Goal: Task Accomplishment & Management: Use online tool/utility

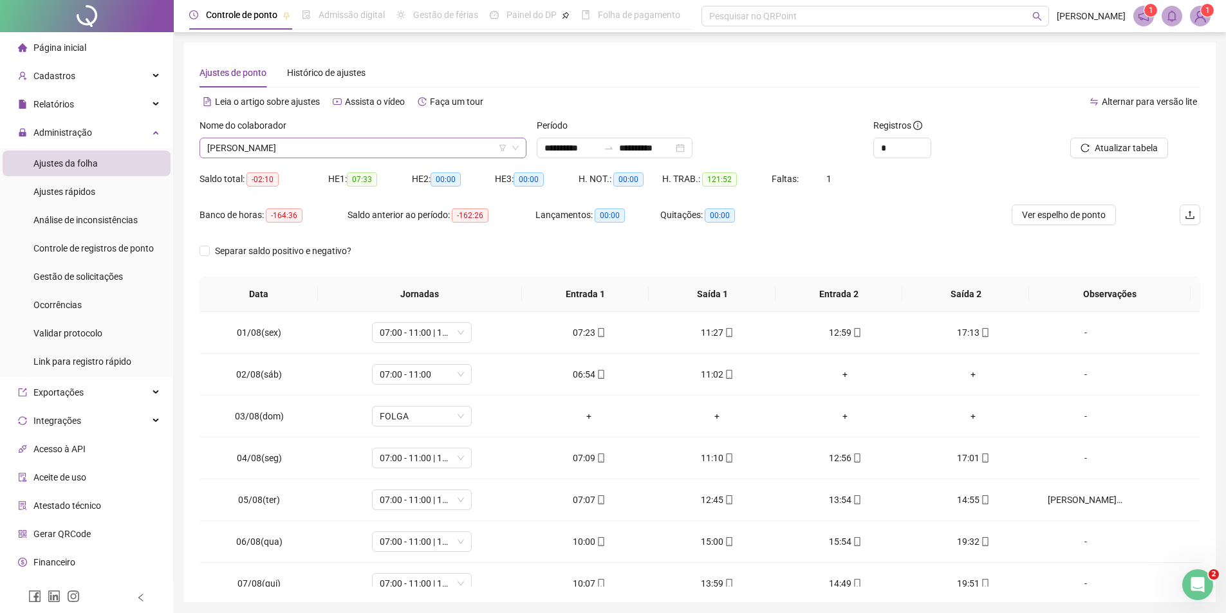
click at [368, 157] on span "THALES SANTANA FERREIRA" at bounding box center [363, 147] width 312 height 19
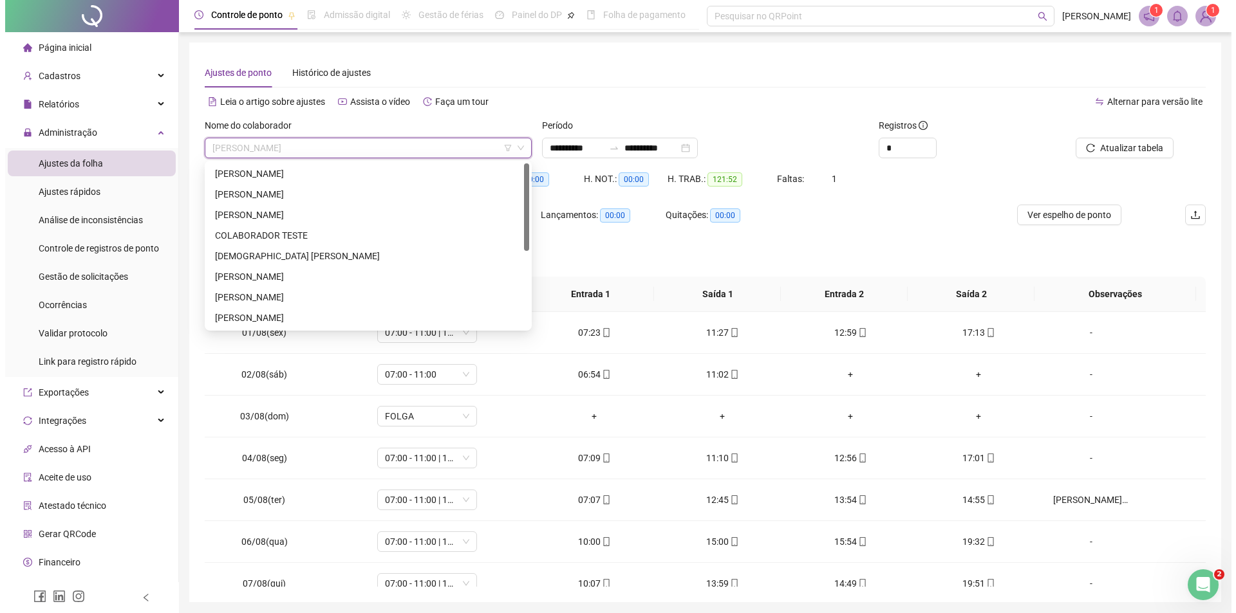
scroll to position [64, 0]
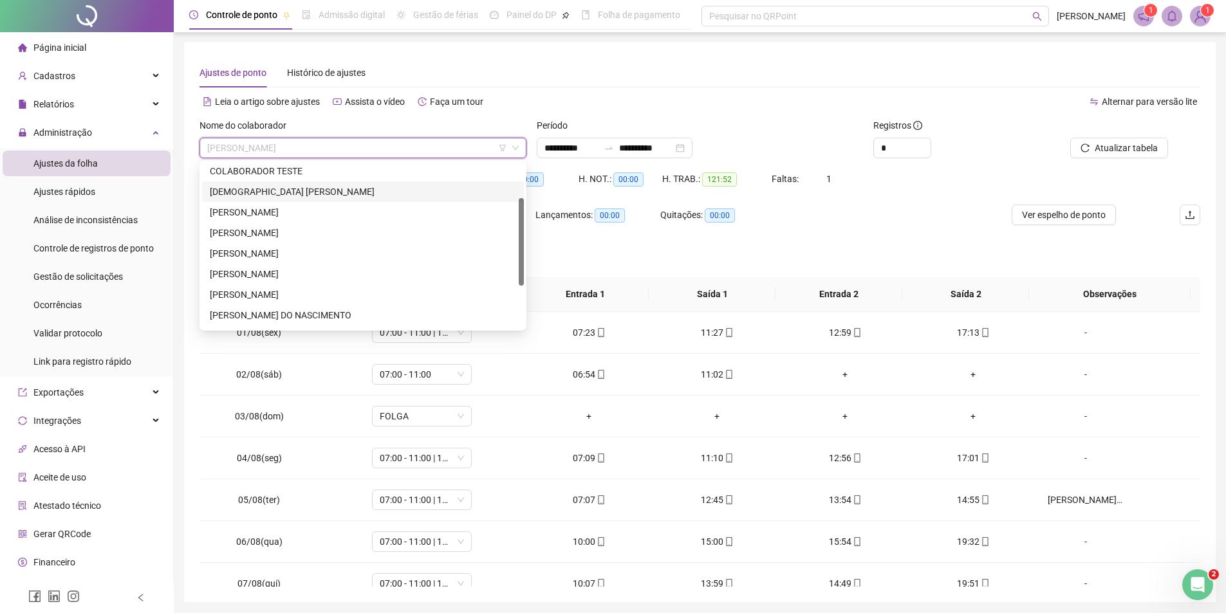
click at [1197, 21] on img at bounding box center [1200, 15] width 19 height 19
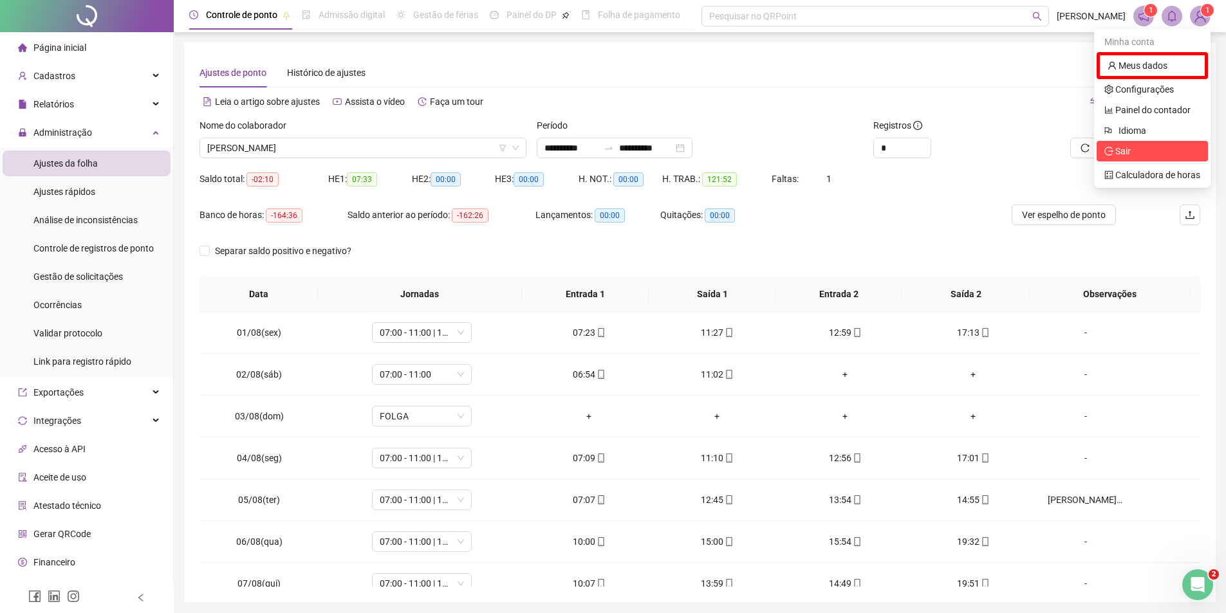
click at [1149, 155] on span "Sair" at bounding box center [1153, 151] width 96 height 14
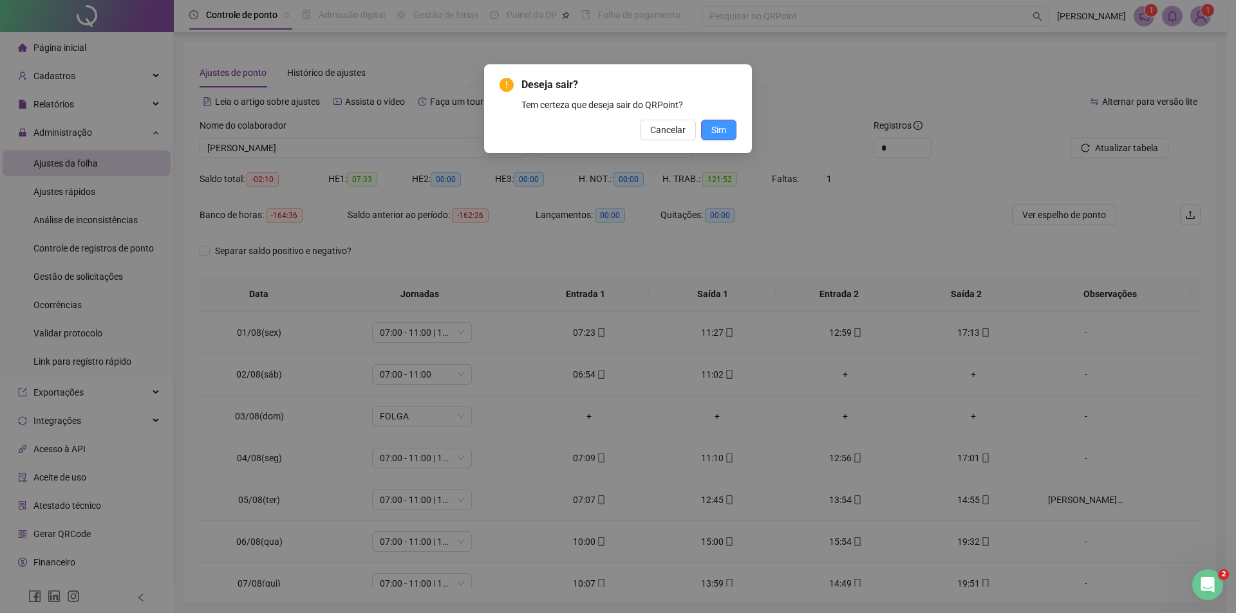
click at [717, 132] on span "Sim" at bounding box center [718, 130] width 15 height 14
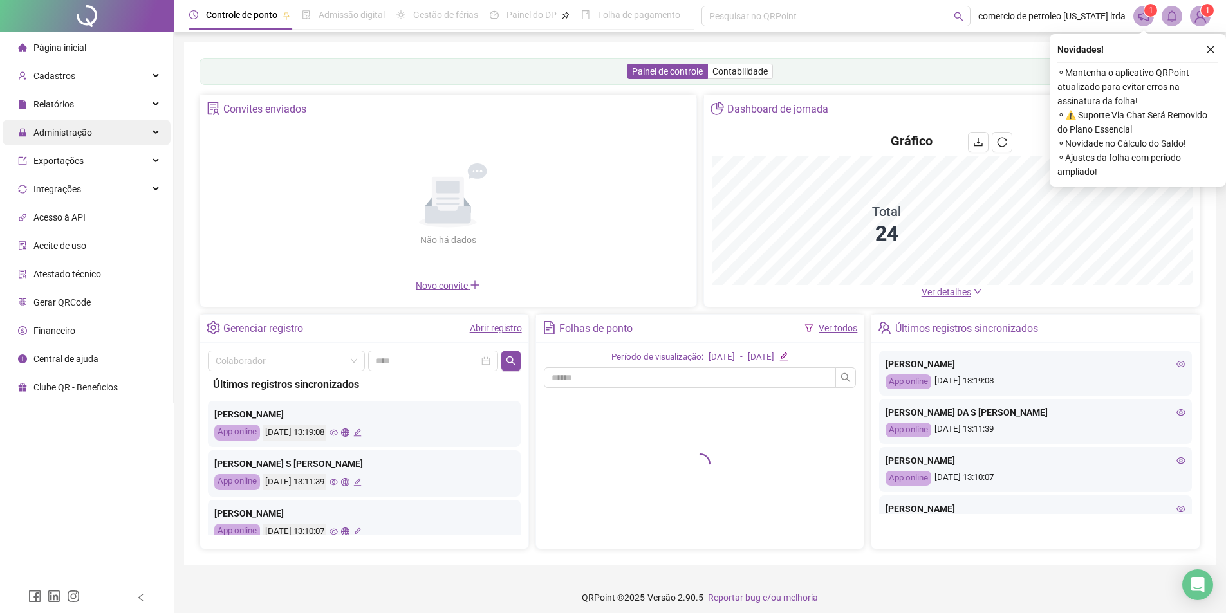
click at [84, 129] on span "Administração" at bounding box center [62, 132] width 59 height 10
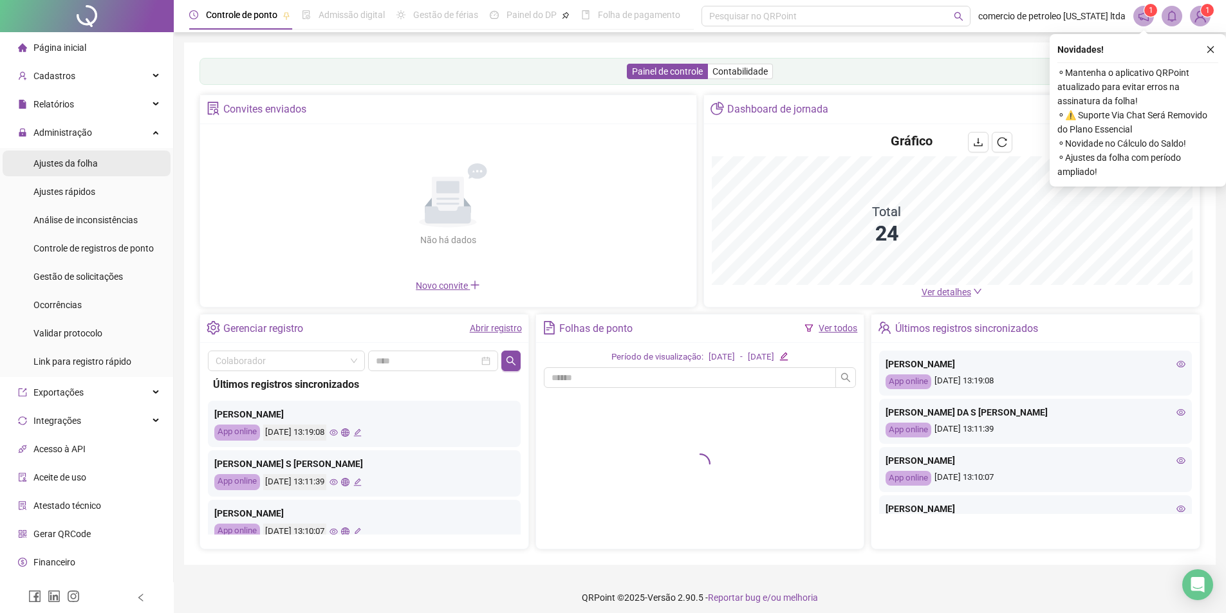
click at [61, 167] on span "Ajustes da folha" at bounding box center [65, 163] width 64 height 10
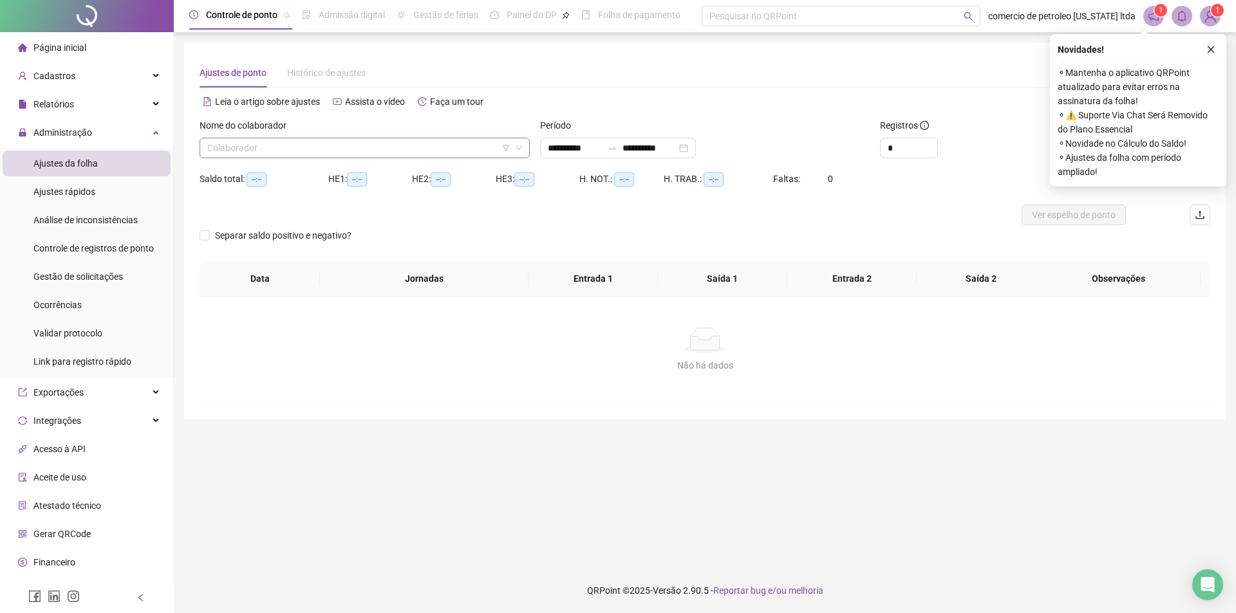
type input "**********"
click at [381, 152] on input "search" at bounding box center [358, 147] width 303 height 19
type input "*****"
click at [1211, 51] on icon "close" at bounding box center [1210, 49] width 9 height 9
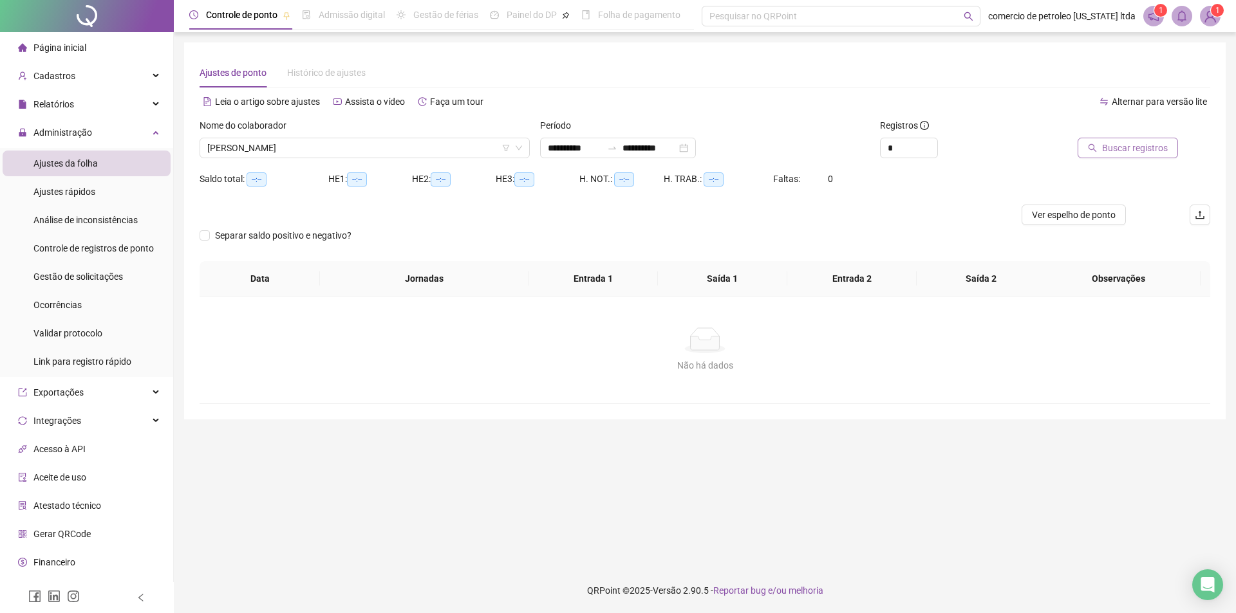
click at [1147, 149] on span "Buscar registros" at bounding box center [1135, 148] width 66 height 14
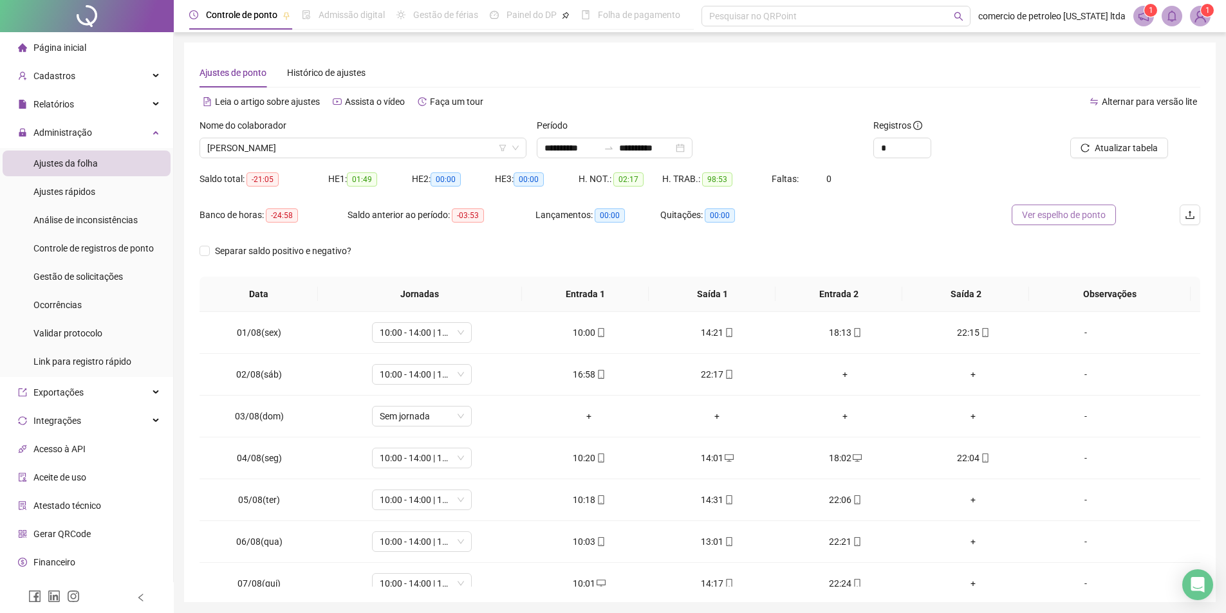
click at [1060, 218] on span "Ver espelho de ponto" at bounding box center [1064, 215] width 84 height 14
click at [373, 140] on span "[PERSON_NAME]" at bounding box center [363, 147] width 312 height 19
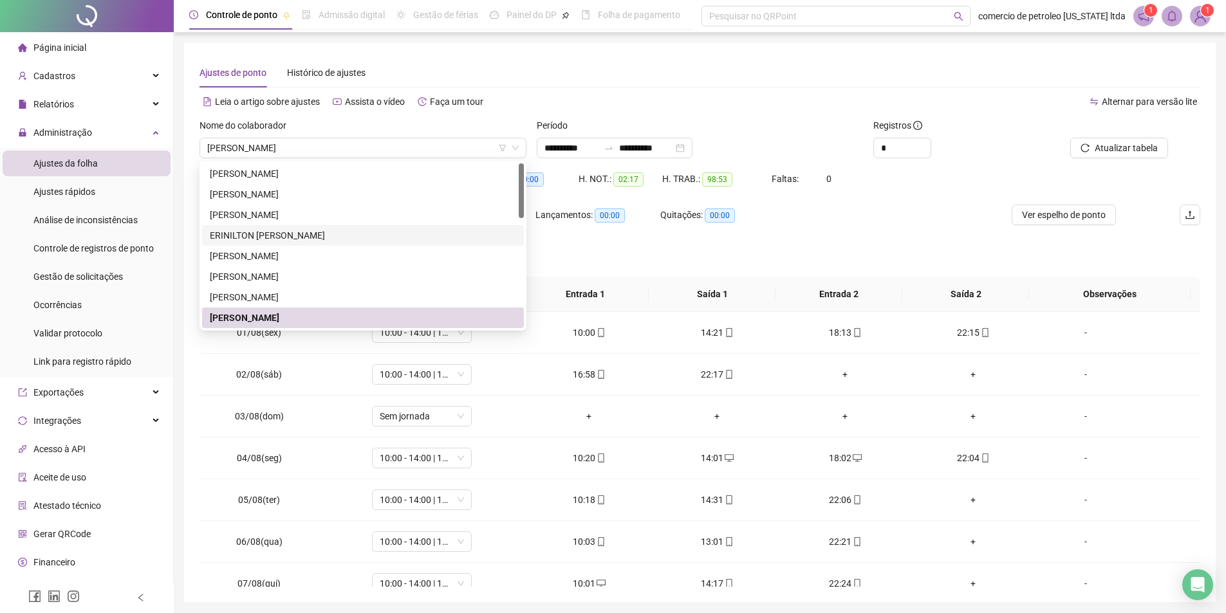
click at [1205, 22] on img at bounding box center [1200, 15] width 19 height 19
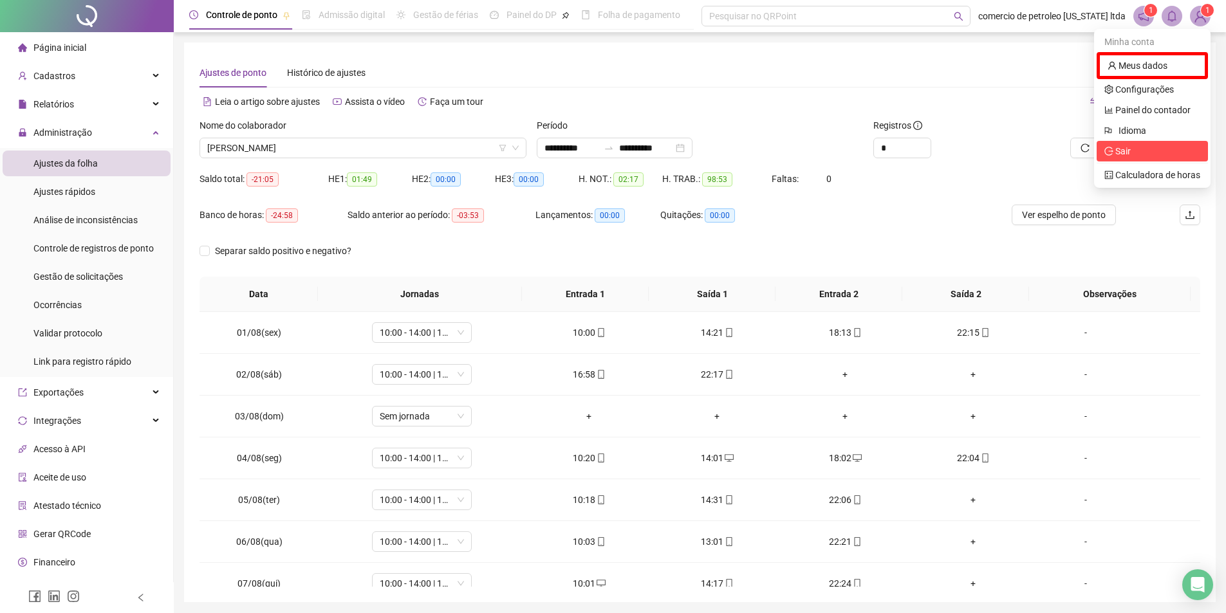
click at [1119, 153] on span "Sair" at bounding box center [1123, 151] width 15 height 10
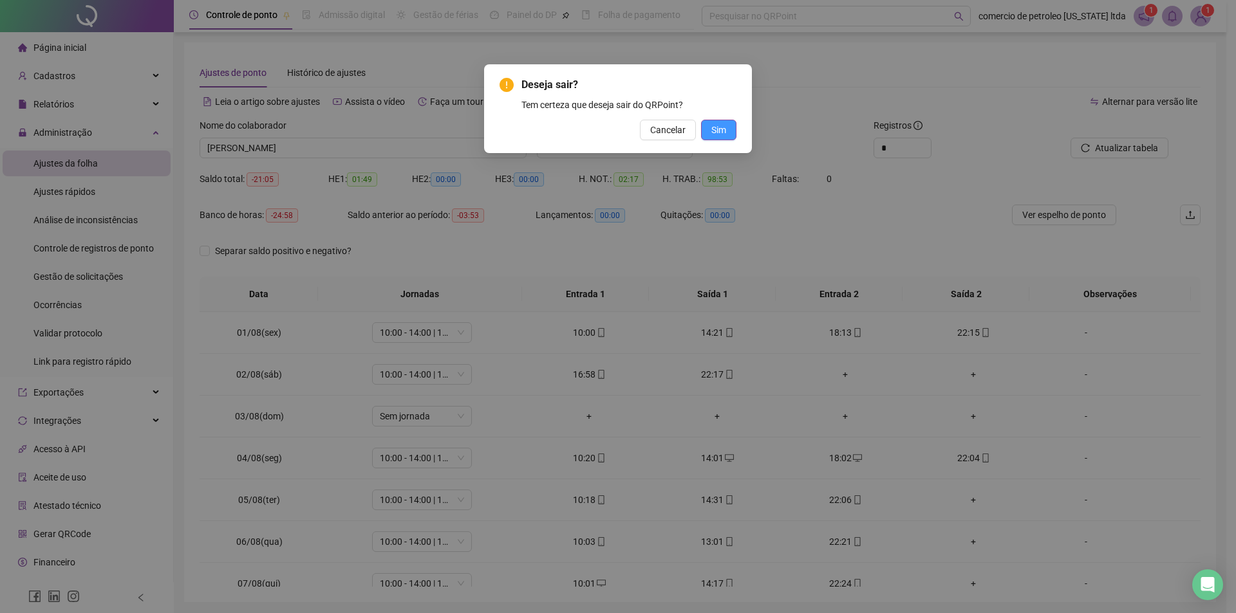
click at [715, 134] on span "Sim" at bounding box center [718, 130] width 15 height 14
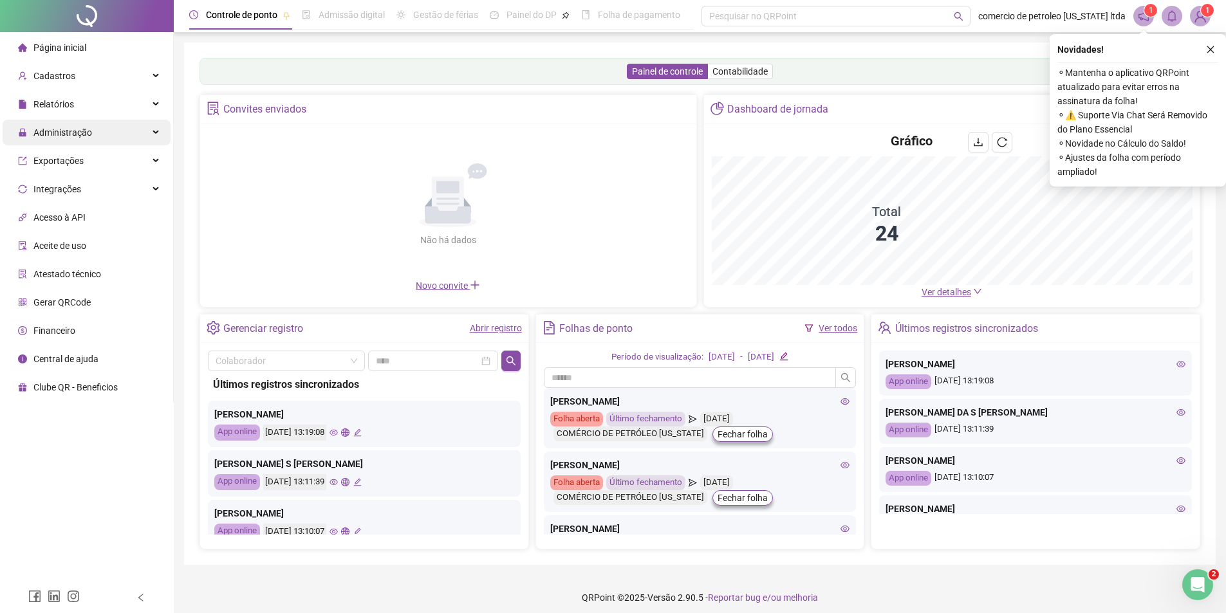
click at [74, 138] on span "Administração" at bounding box center [62, 132] width 59 height 10
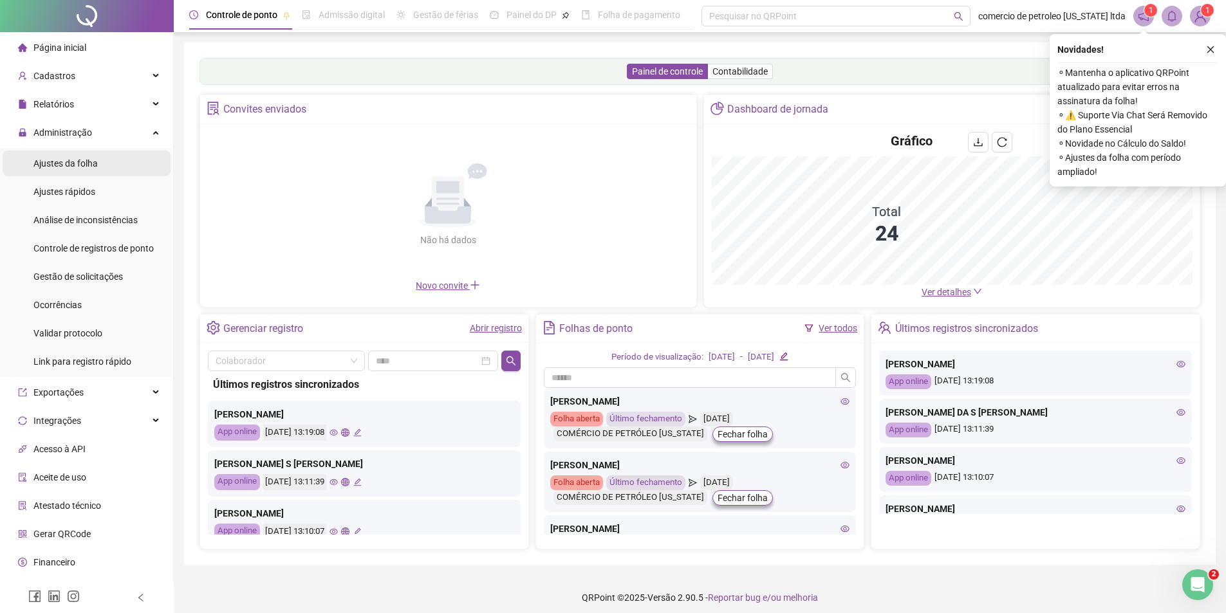
click at [86, 163] on span "Ajustes da folha" at bounding box center [65, 163] width 64 height 10
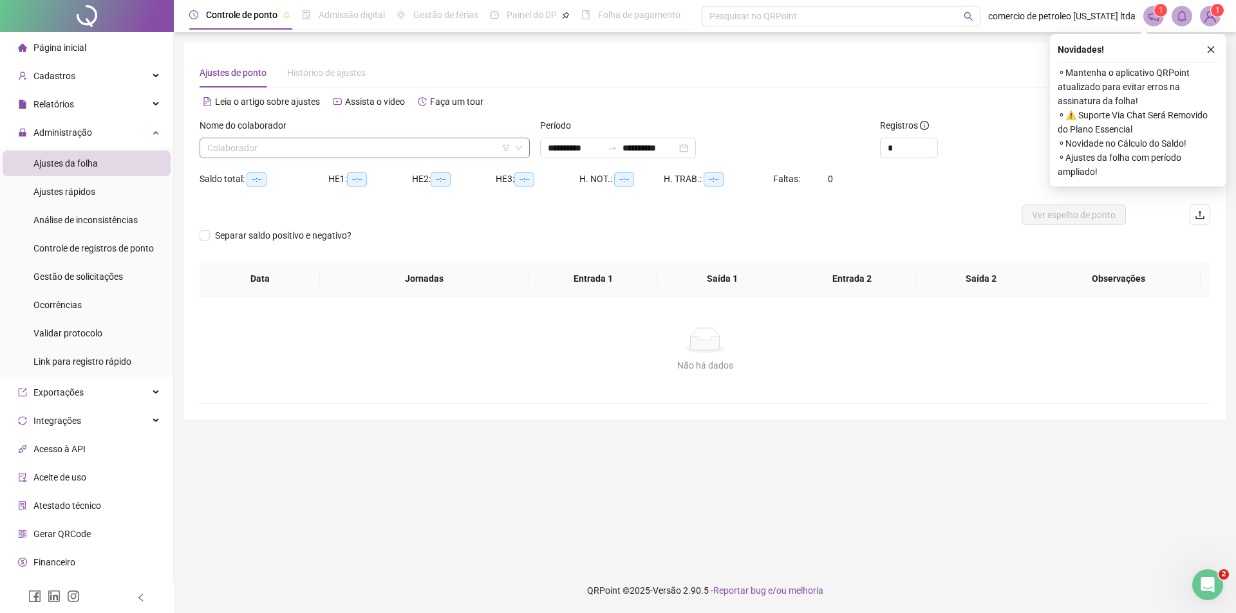
type input "**********"
click at [344, 143] on input "search" at bounding box center [358, 147] width 303 height 19
click at [1215, 52] on button "button" at bounding box center [1210, 49] width 15 height 15
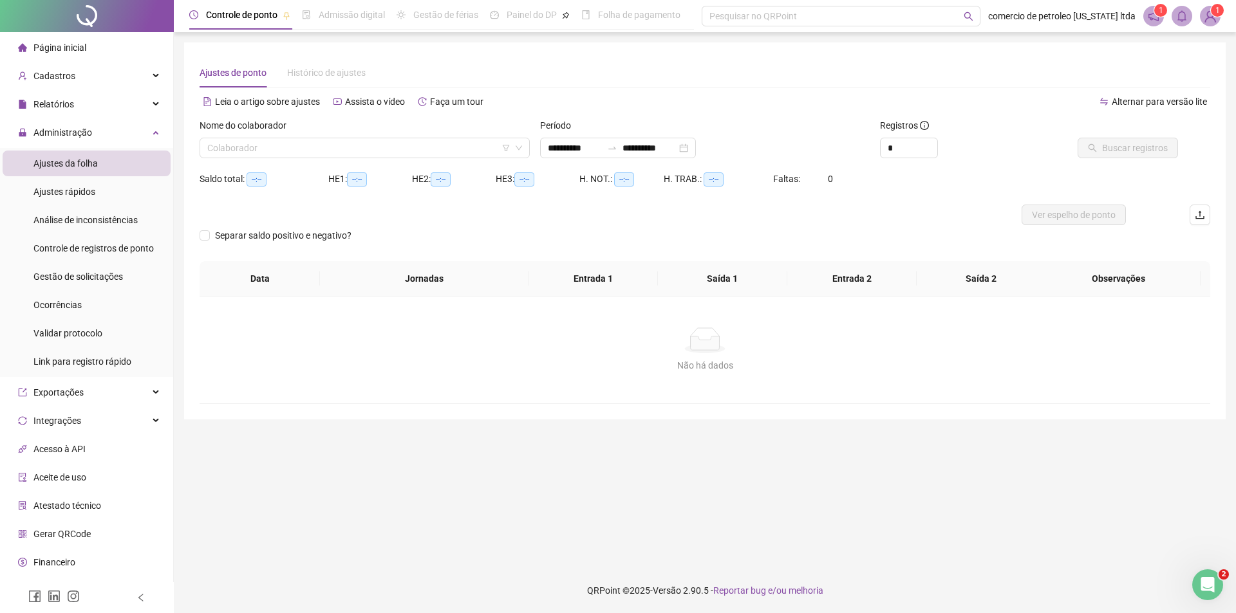
click at [1202, 14] on img at bounding box center [1209, 15] width 19 height 19
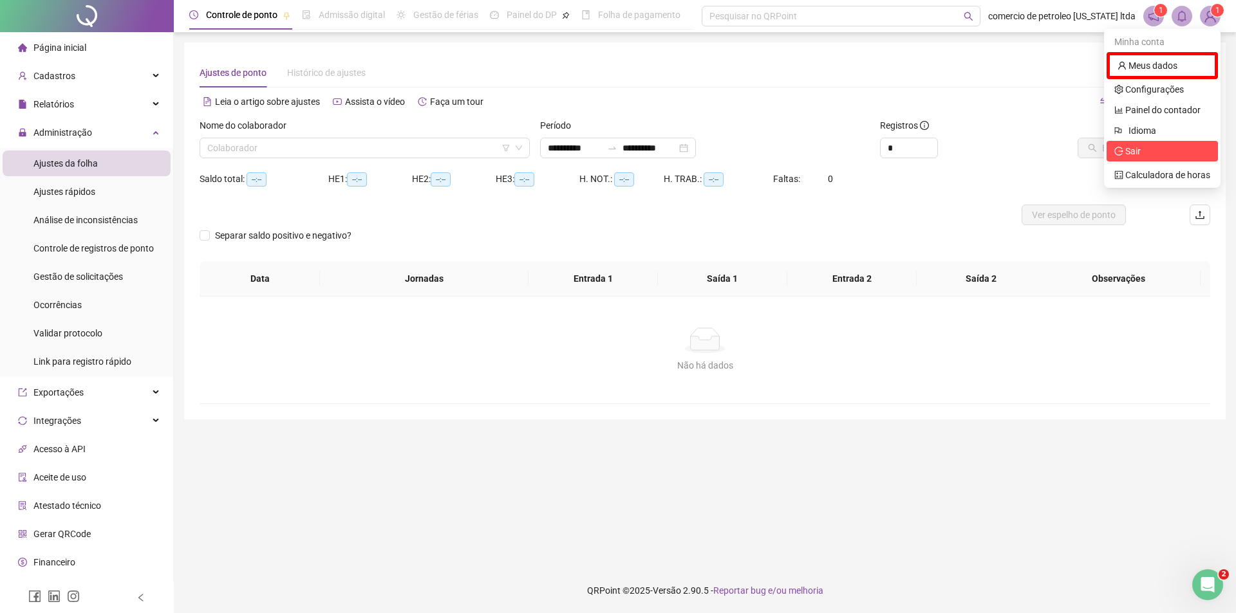
click at [1143, 149] on span "Sair" at bounding box center [1162, 151] width 96 height 14
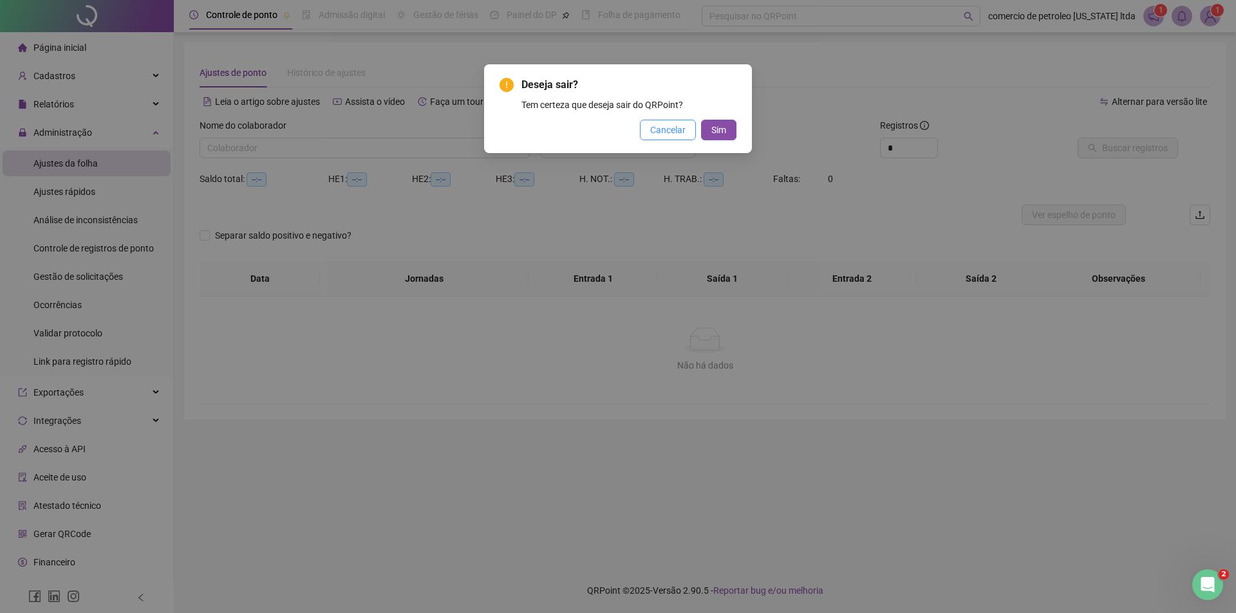
click at [689, 122] on button "Cancelar" at bounding box center [668, 130] width 56 height 21
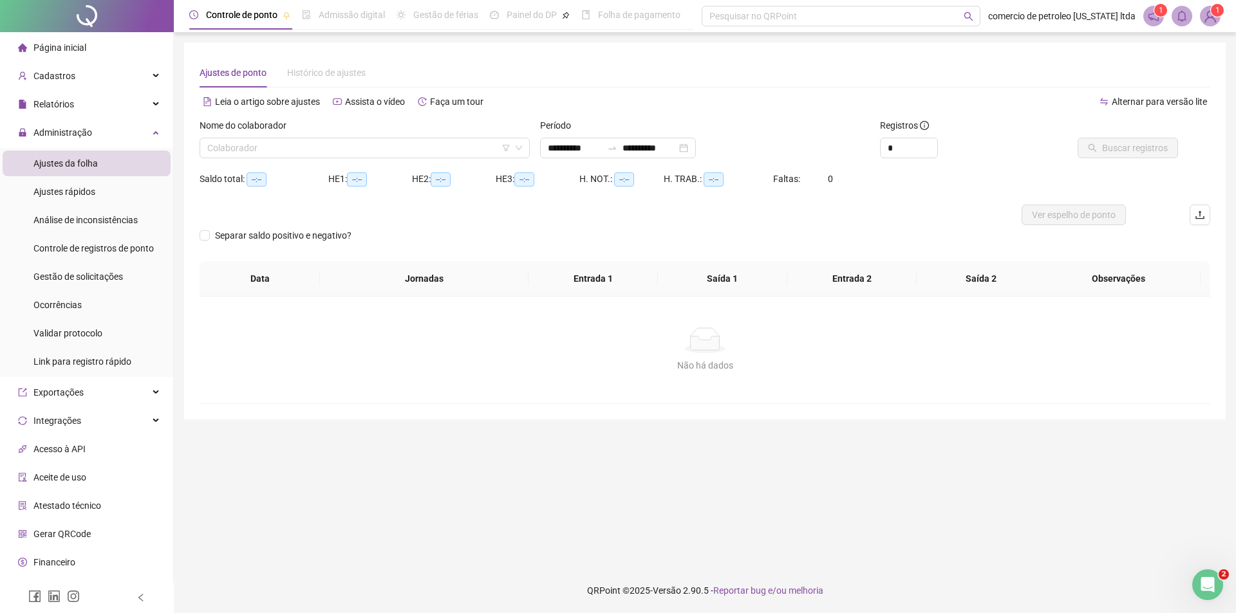
click at [1215, 15] on span "1" at bounding box center [1217, 10] width 5 height 9
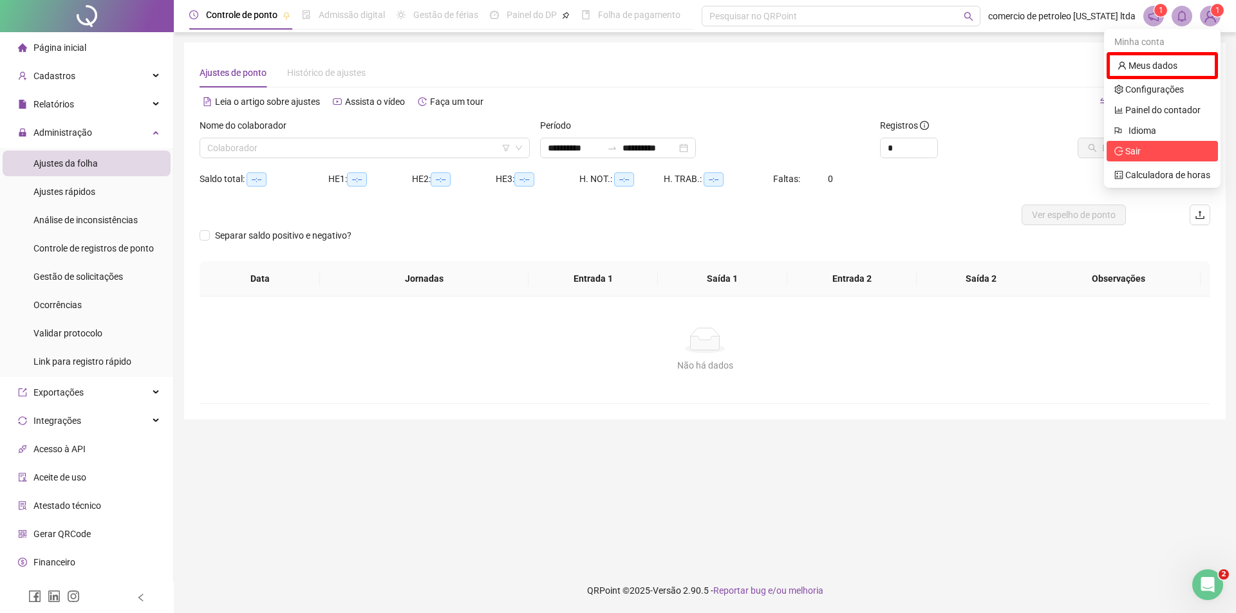
click at [1173, 144] on li "Sair" at bounding box center [1162, 151] width 111 height 21
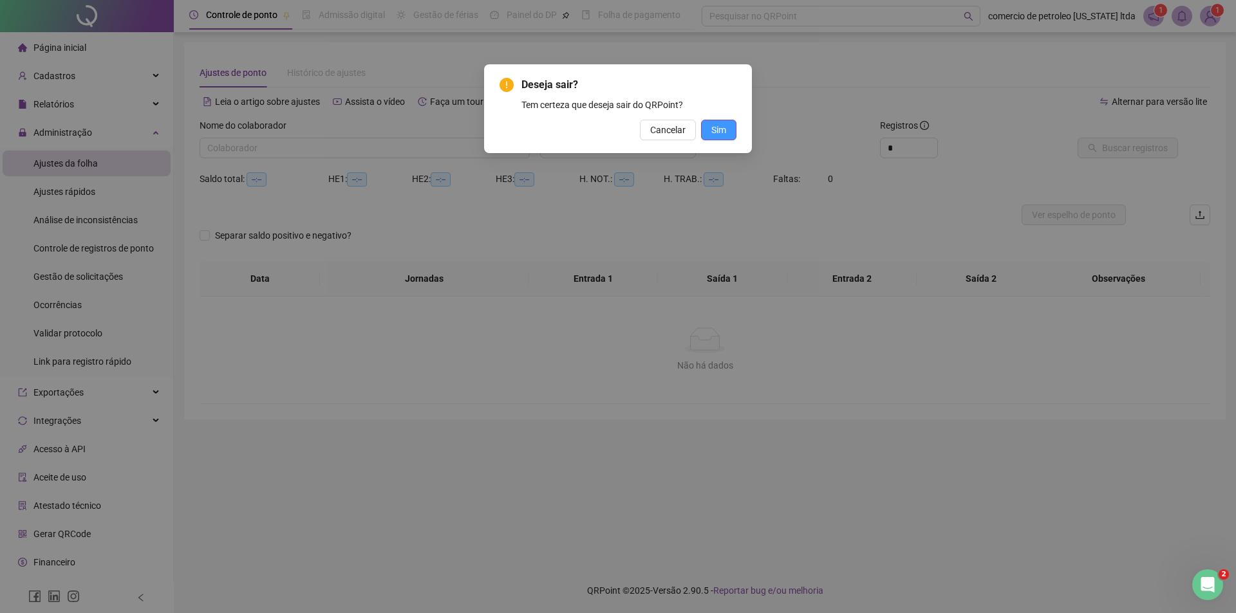
click at [715, 129] on span "Sim" at bounding box center [718, 130] width 15 height 14
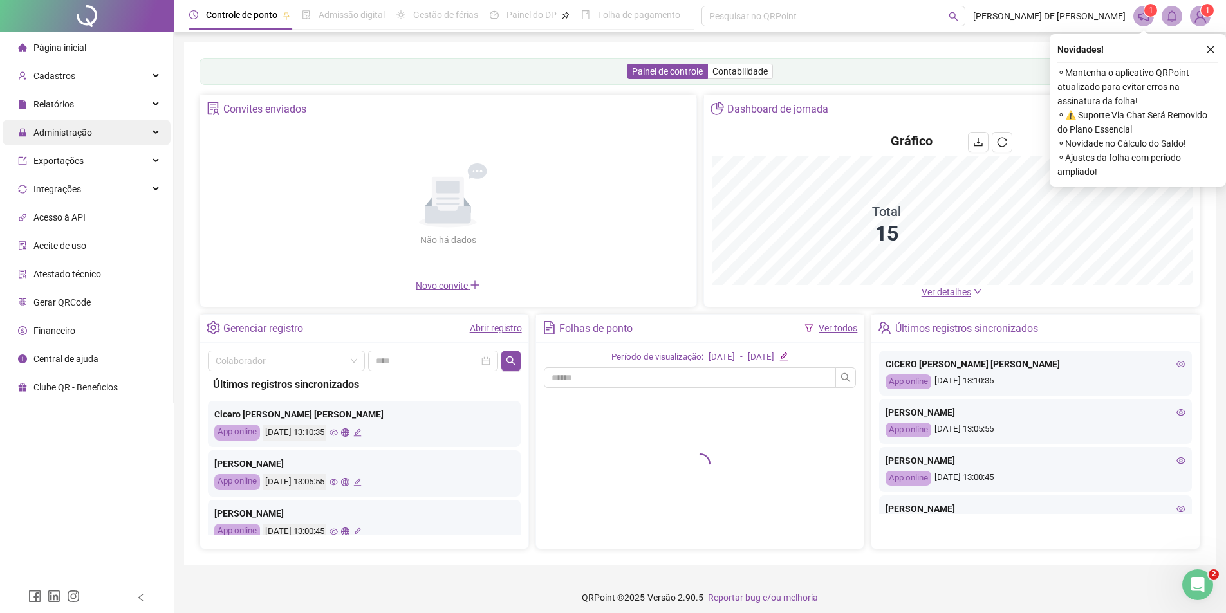
click at [50, 130] on span "Administração" at bounding box center [62, 132] width 59 height 10
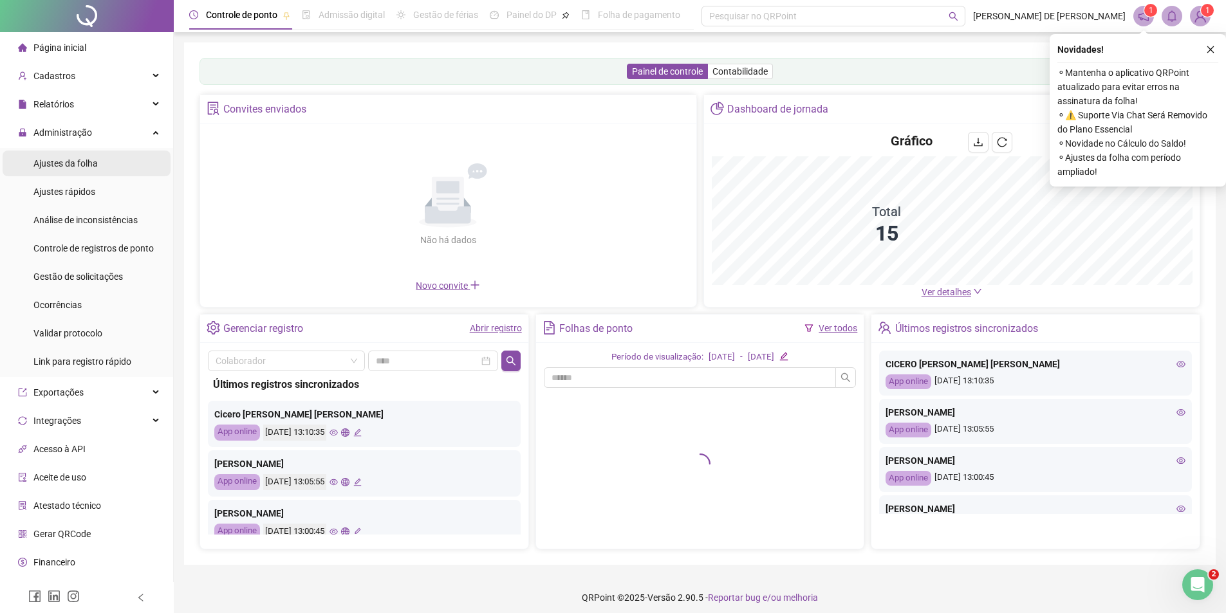
click at [48, 168] on span "Ajustes da folha" at bounding box center [65, 163] width 64 height 10
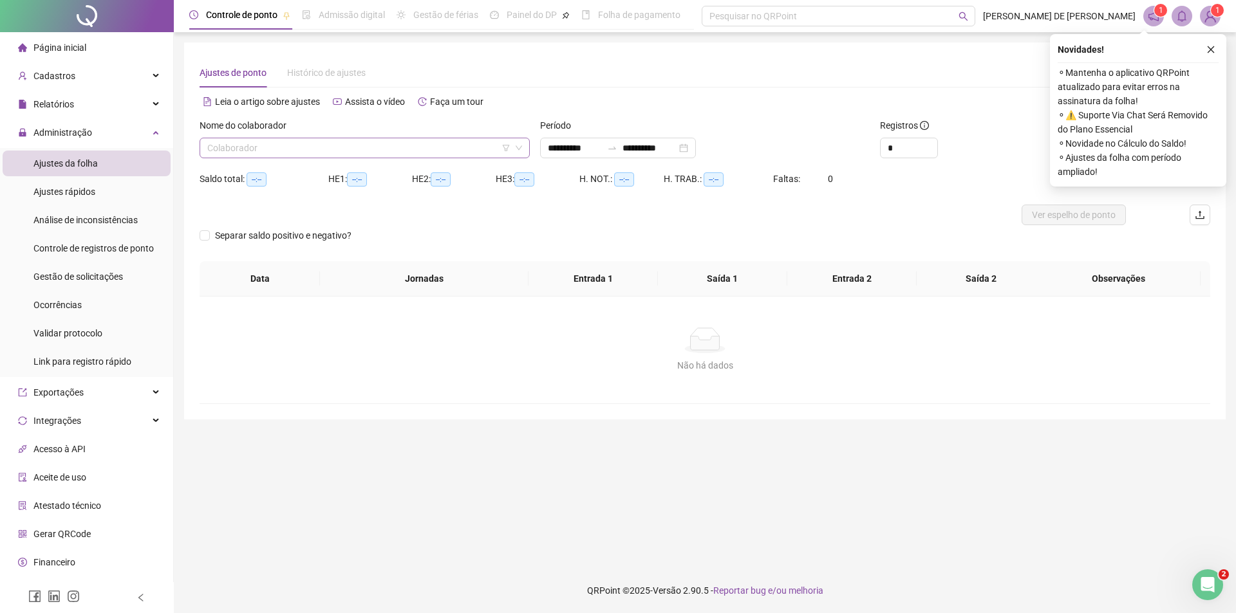
type input "**********"
click at [339, 153] on input "search" at bounding box center [358, 147] width 303 height 19
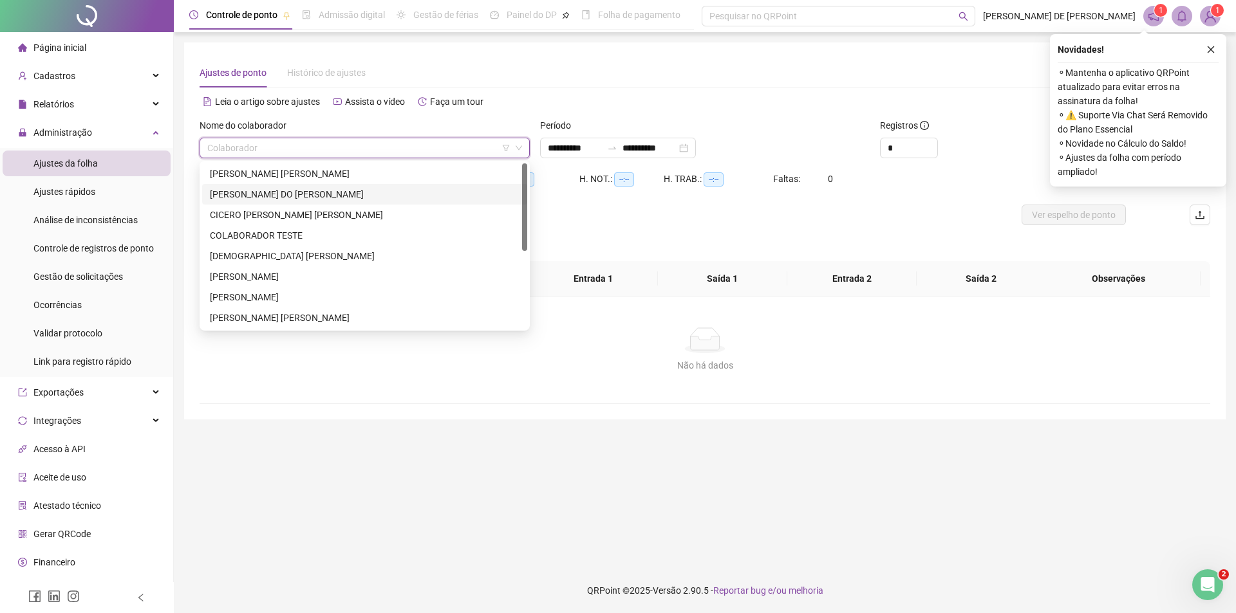
click at [262, 196] on div "CICERO JOSE DO NASCIMENTO" at bounding box center [365, 194] width 310 height 14
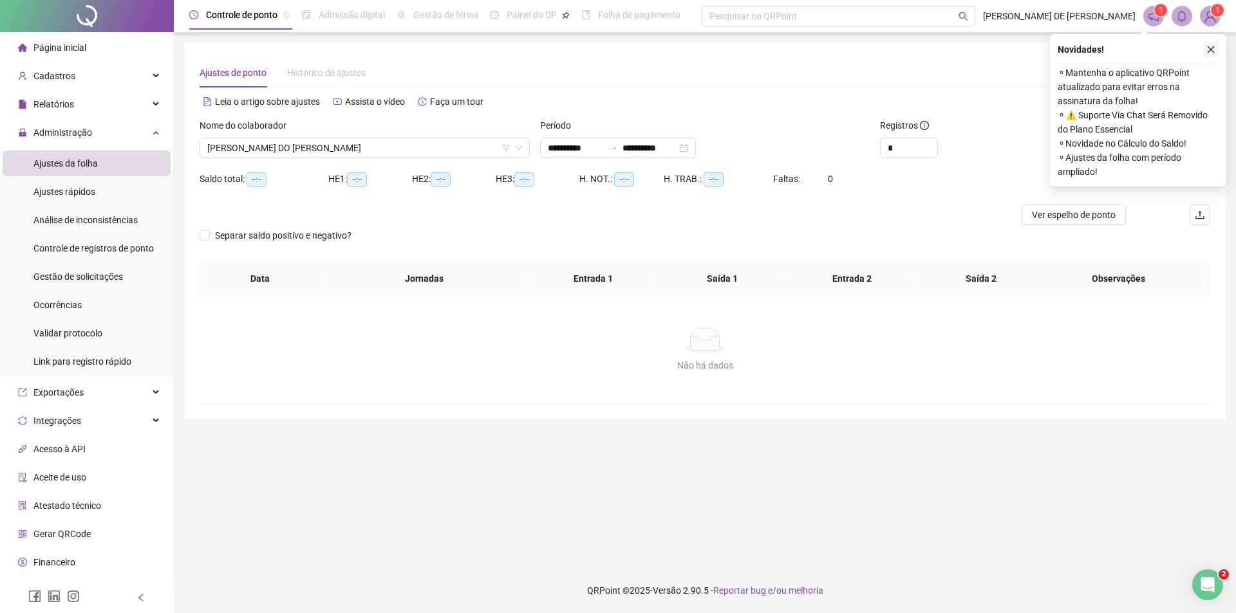
click at [1208, 49] on icon "close" at bounding box center [1210, 49] width 9 height 9
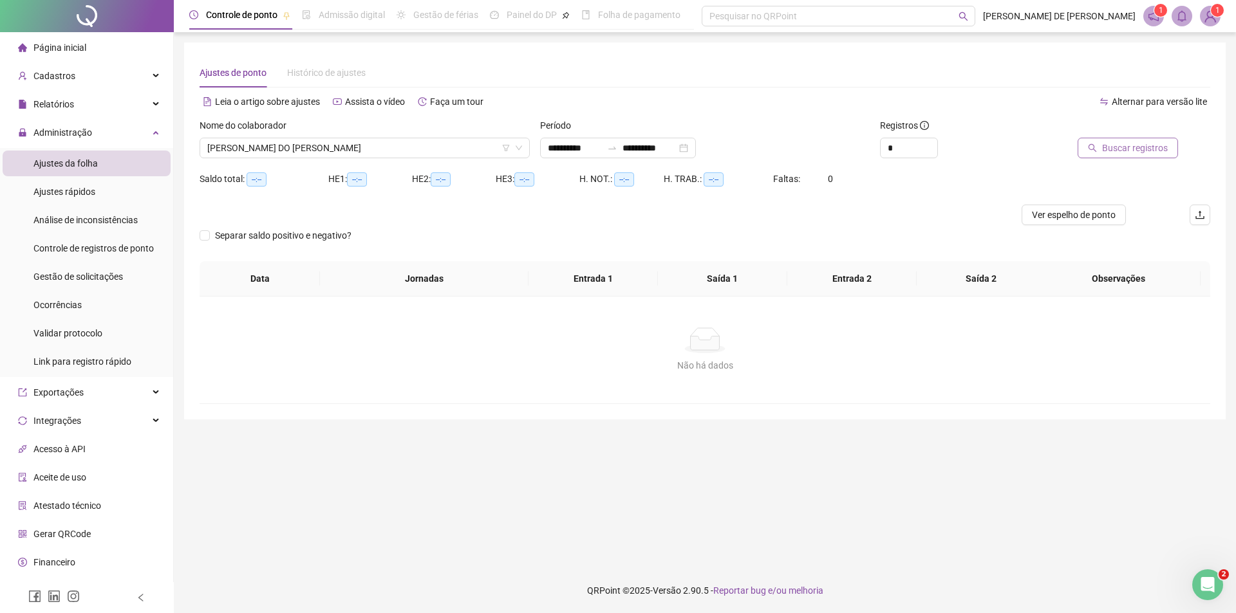
click at [1127, 144] on span "Buscar registros" at bounding box center [1135, 148] width 66 height 14
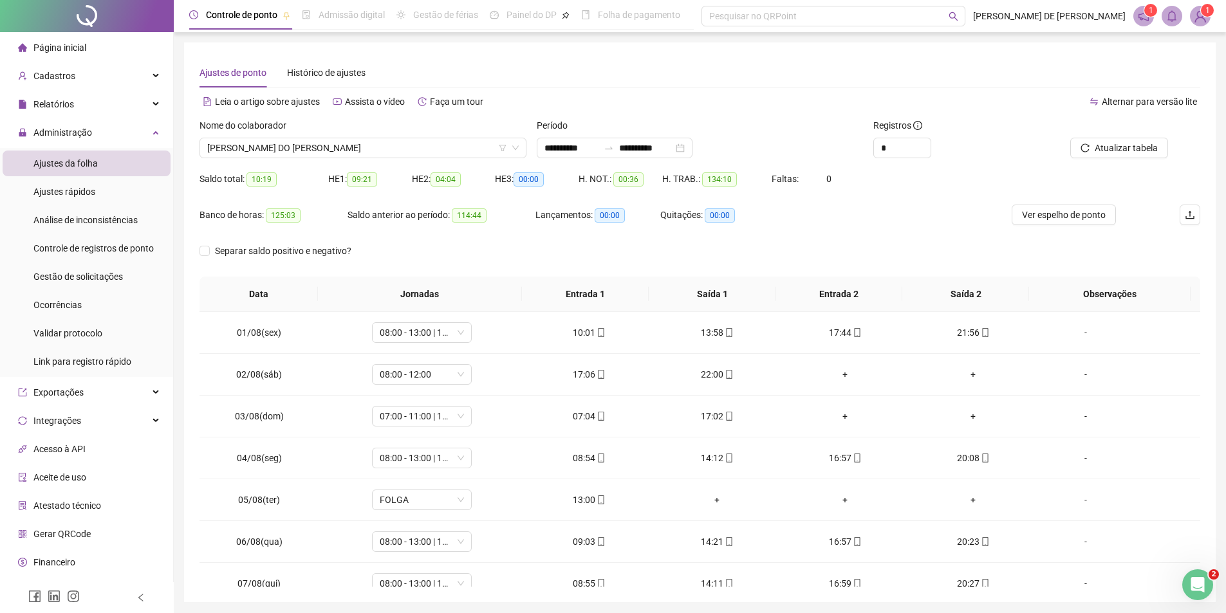
click at [1076, 214] on span "Ver espelho de ponto" at bounding box center [1064, 215] width 84 height 14
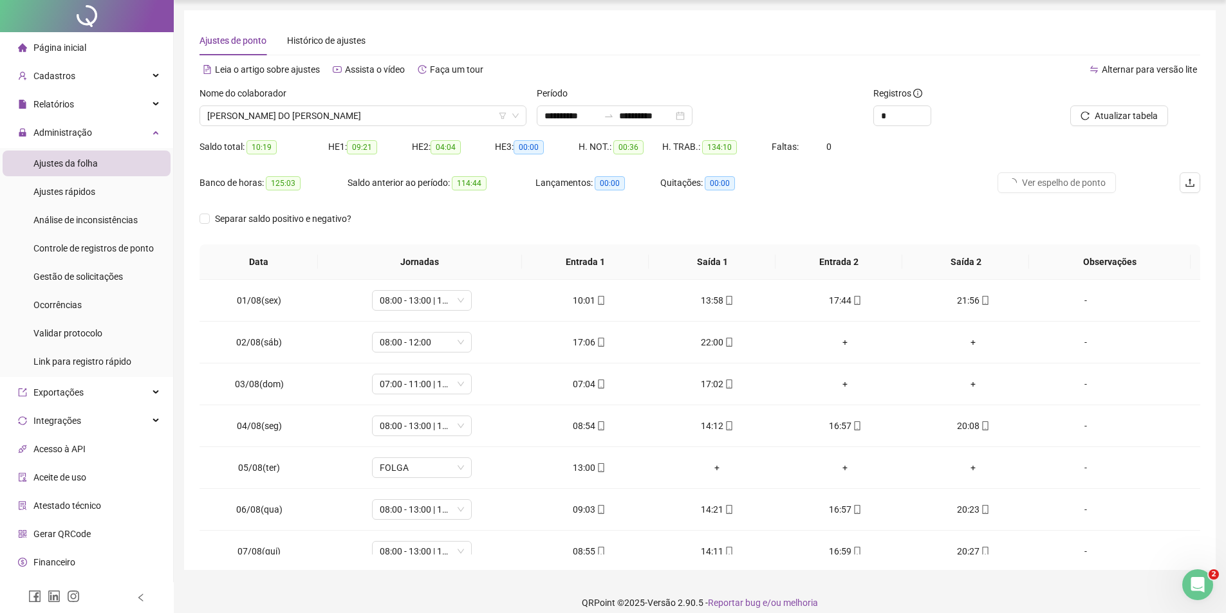
scroll to position [44, 0]
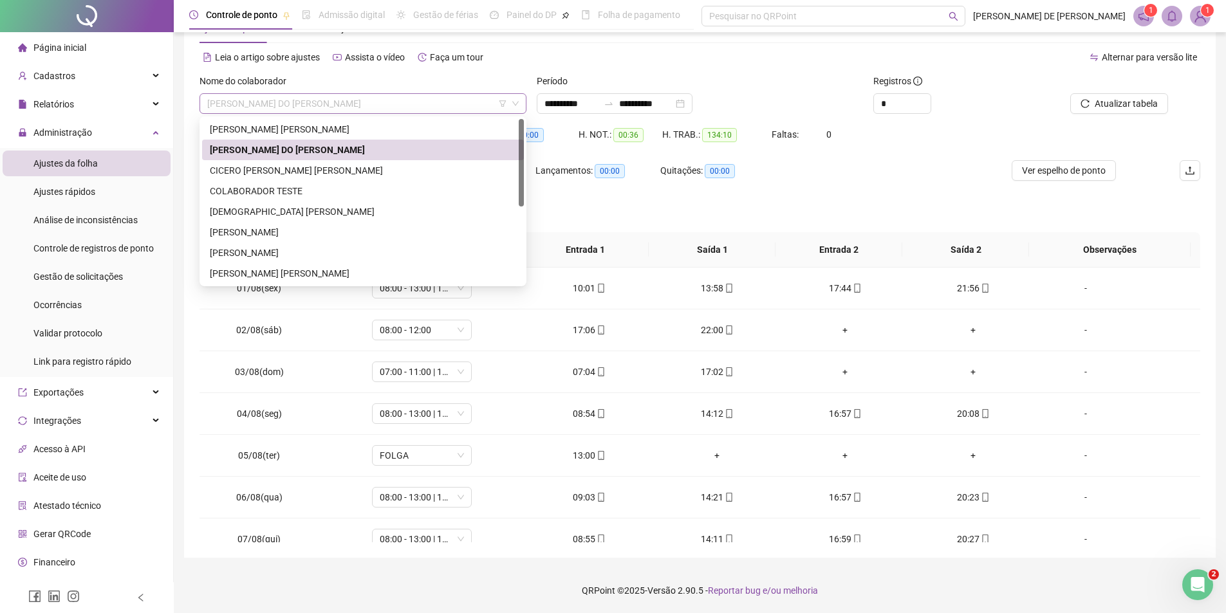
click at [352, 102] on span "CICERO JOSE DO NASCIMENTO" at bounding box center [363, 103] width 312 height 19
click at [306, 169] on div "CICERO ROBSON DA SILVA" at bounding box center [363, 170] width 306 height 14
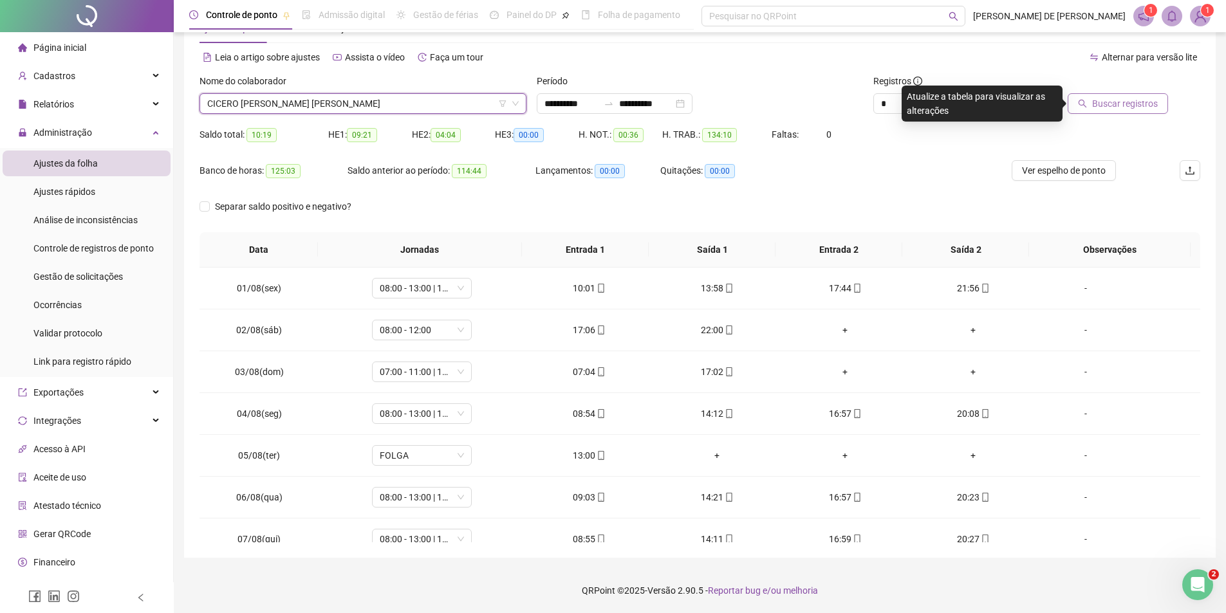
click at [1131, 109] on span "Buscar registros" at bounding box center [1125, 104] width 66 height 14
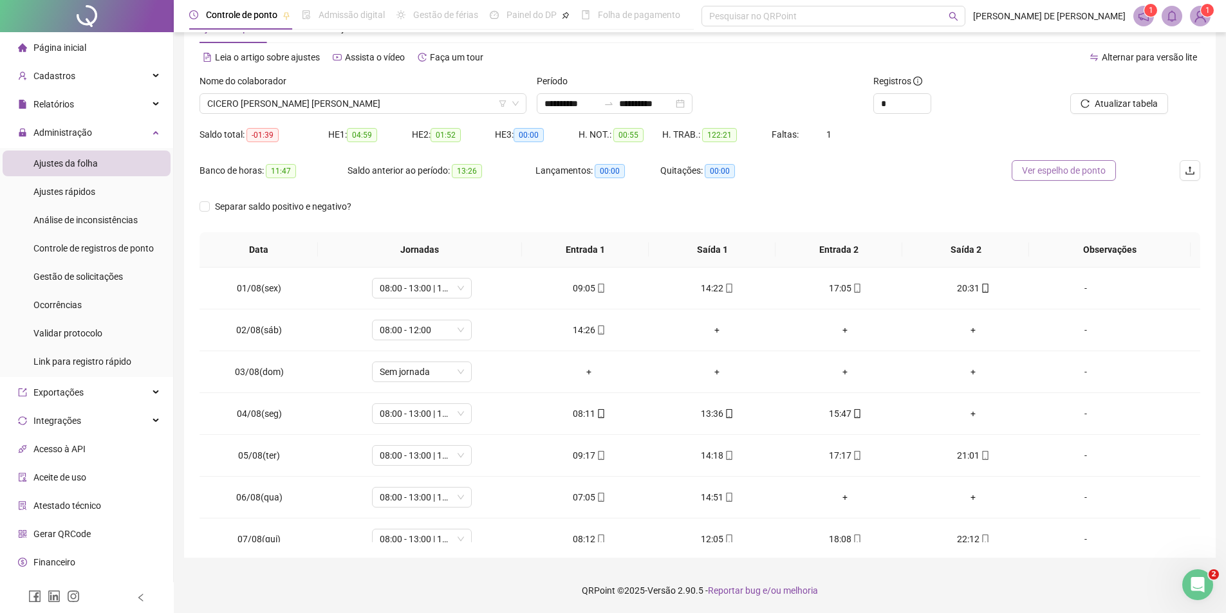
click at [1090, 170] on span "Ver espelho de ponto" at bounding box center [1064, 170] width 84 height 14
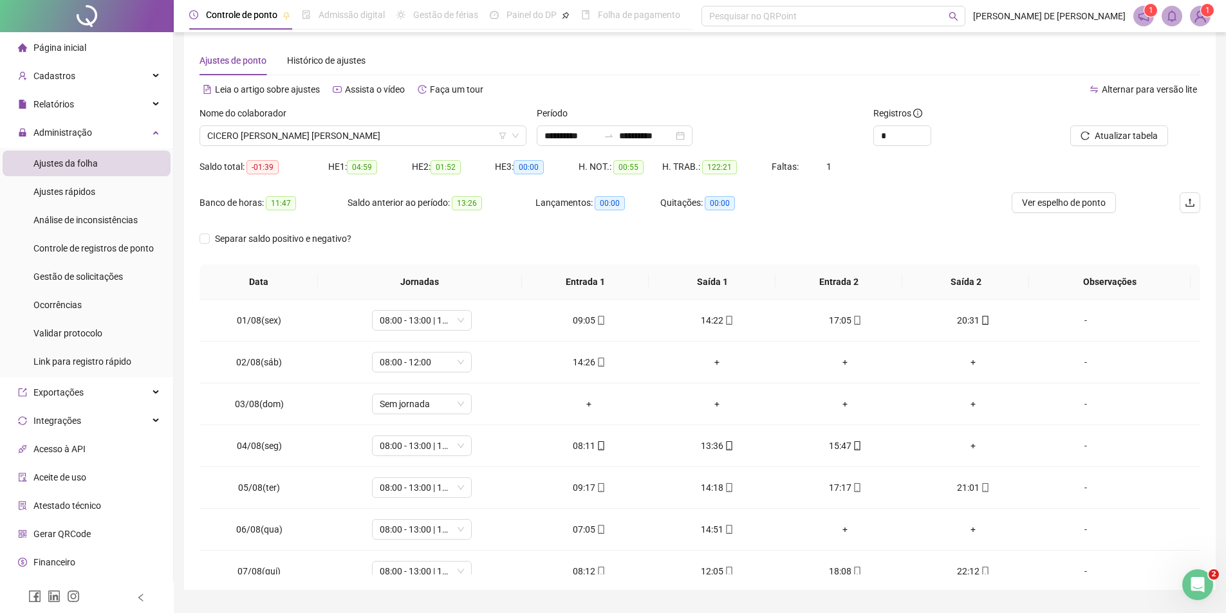
scroll to position [0, 0]
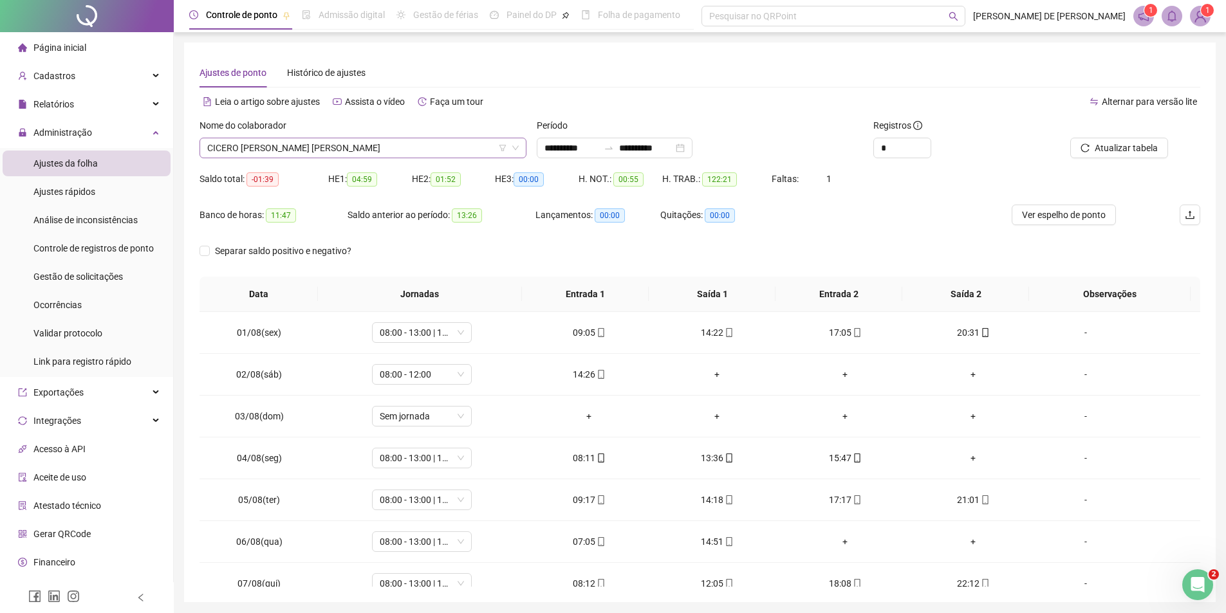
click at [333, 150] on span "CICERO ROBSON DA SILVA" at bounding box center [363, 147] width 312 height 19
